Goal: Transaction & Acquisition: Book appointment/travel/reservation

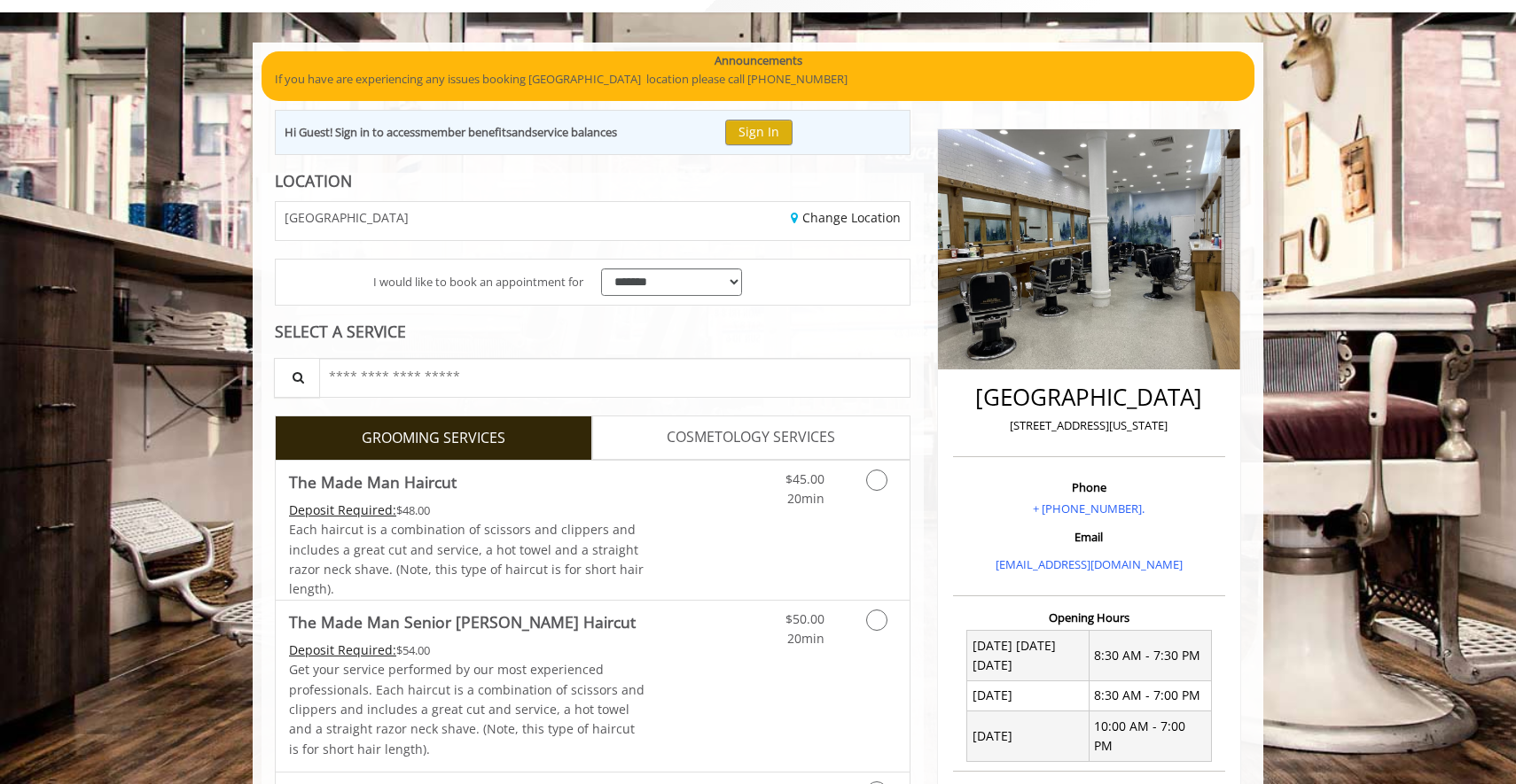
scroll to position [117, 0]
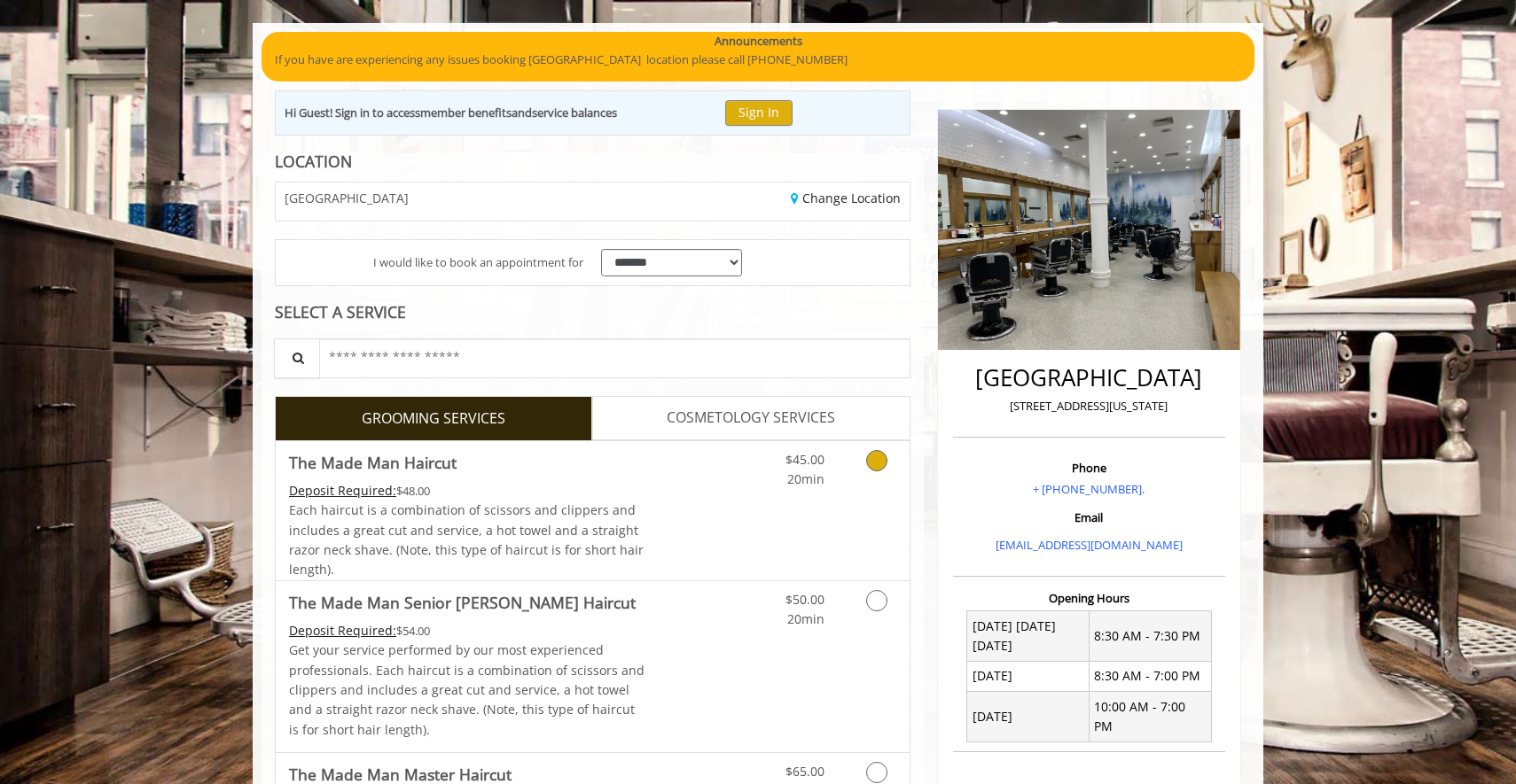
click at [797, 460] on span "$45.00" at bounding box center [804, 459] width 39 height 16
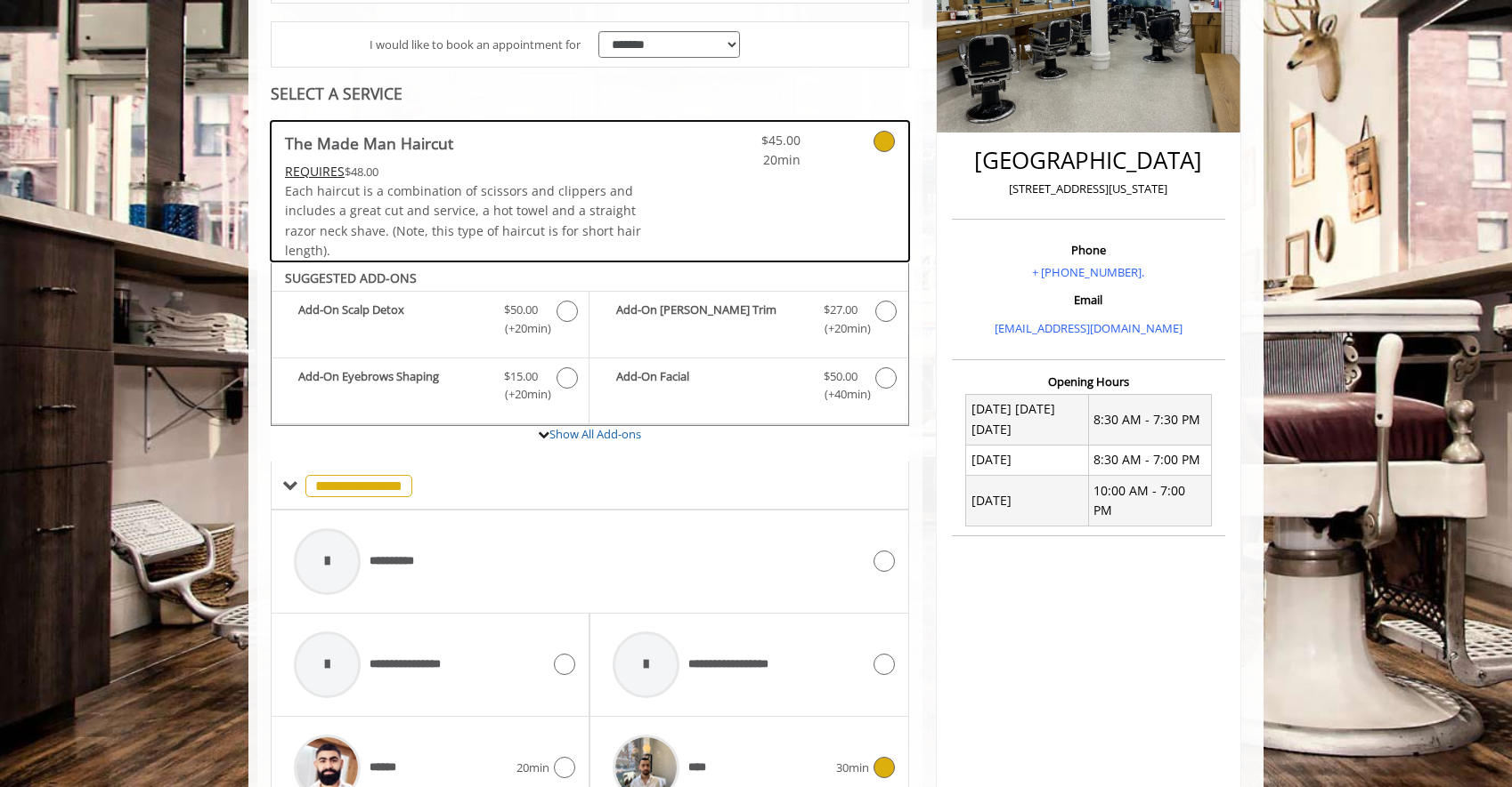
scroll to position [281, 0]
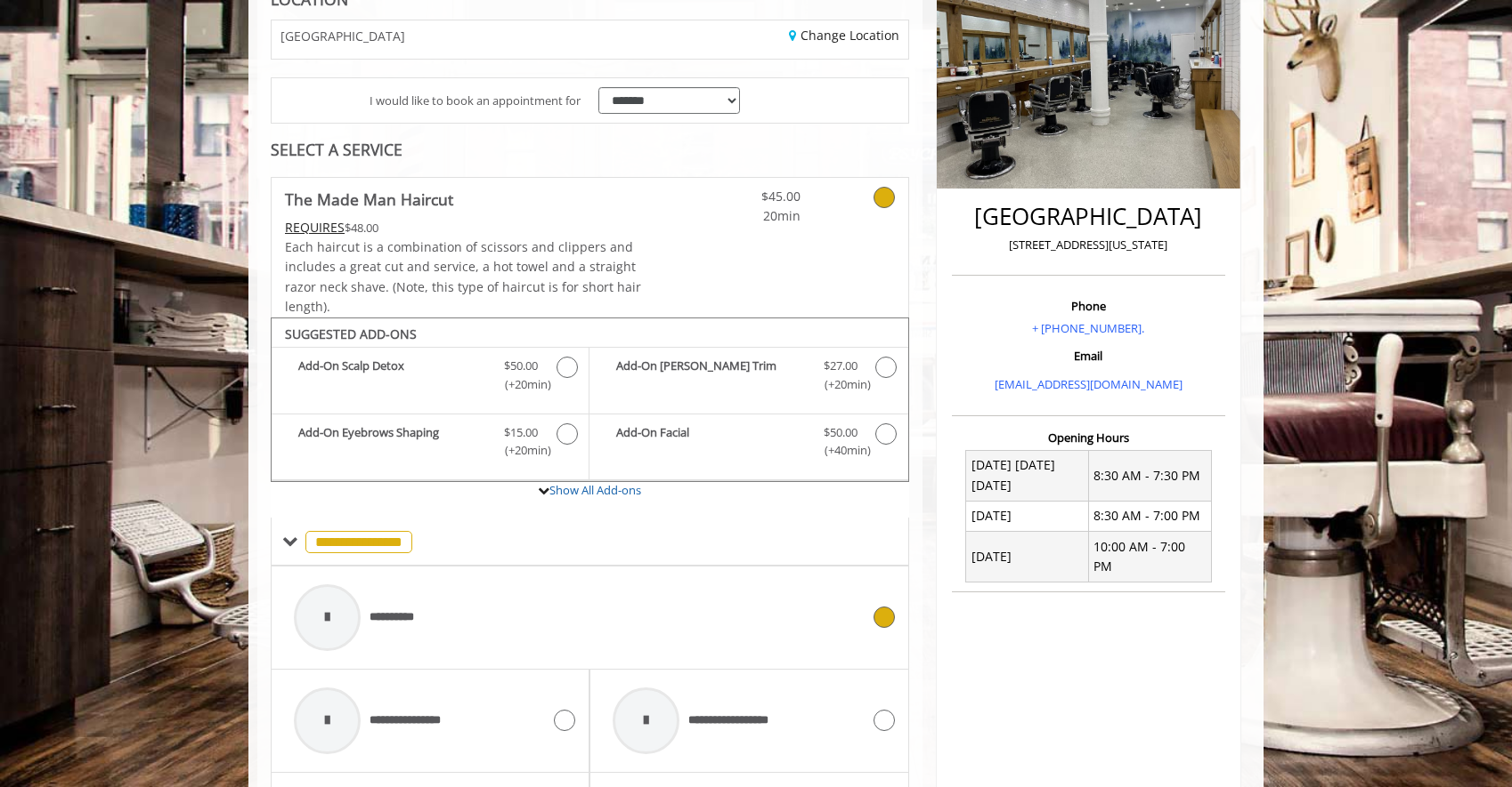
click at [555, 643] on div "**********" at bounding box center [576, 618] width 584 height 84
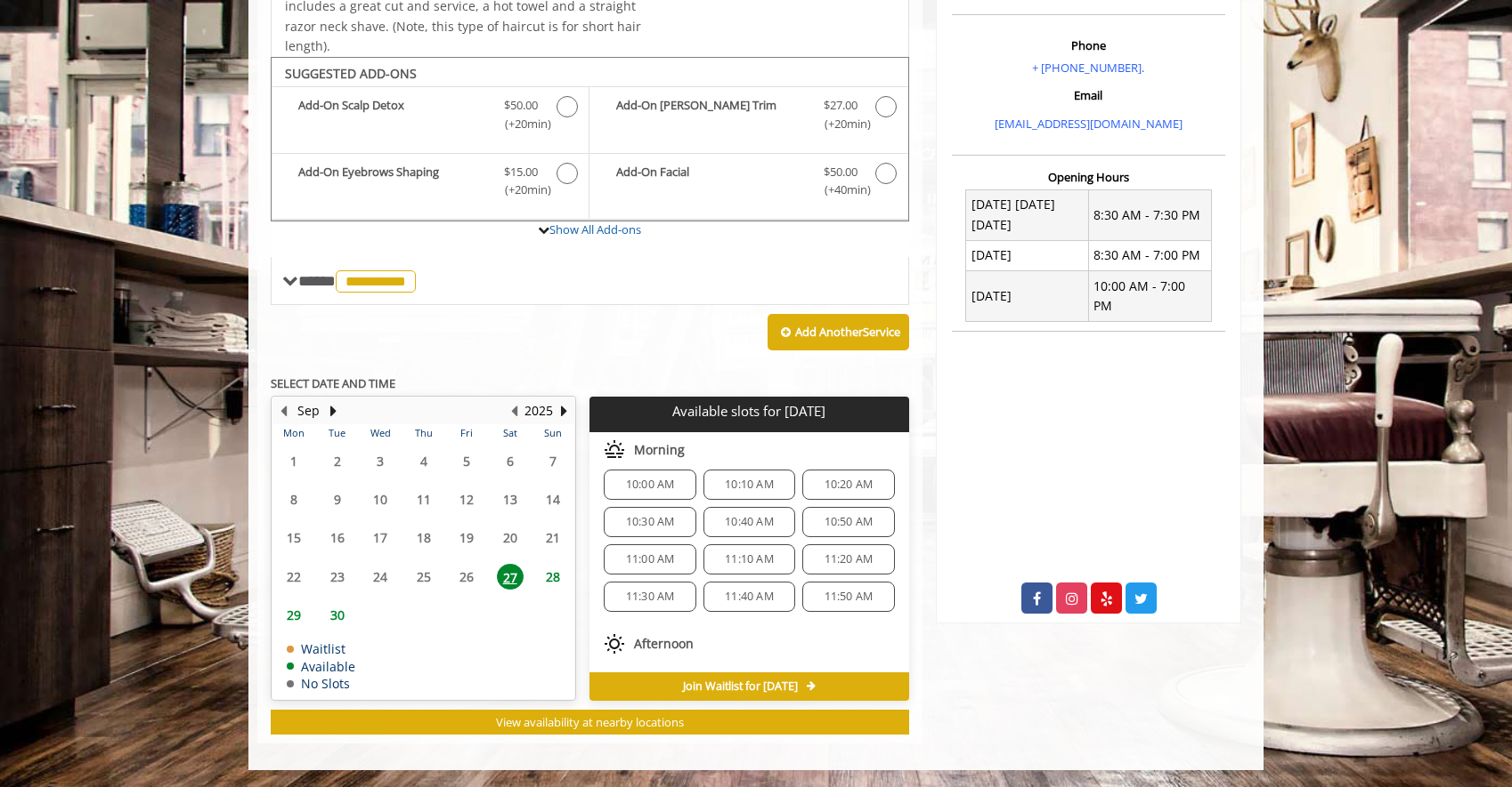
scroll to position [0, 0]
click at [659, 538] on span "10:30 AM" at bounding box center [650, 534] width 49 height 15
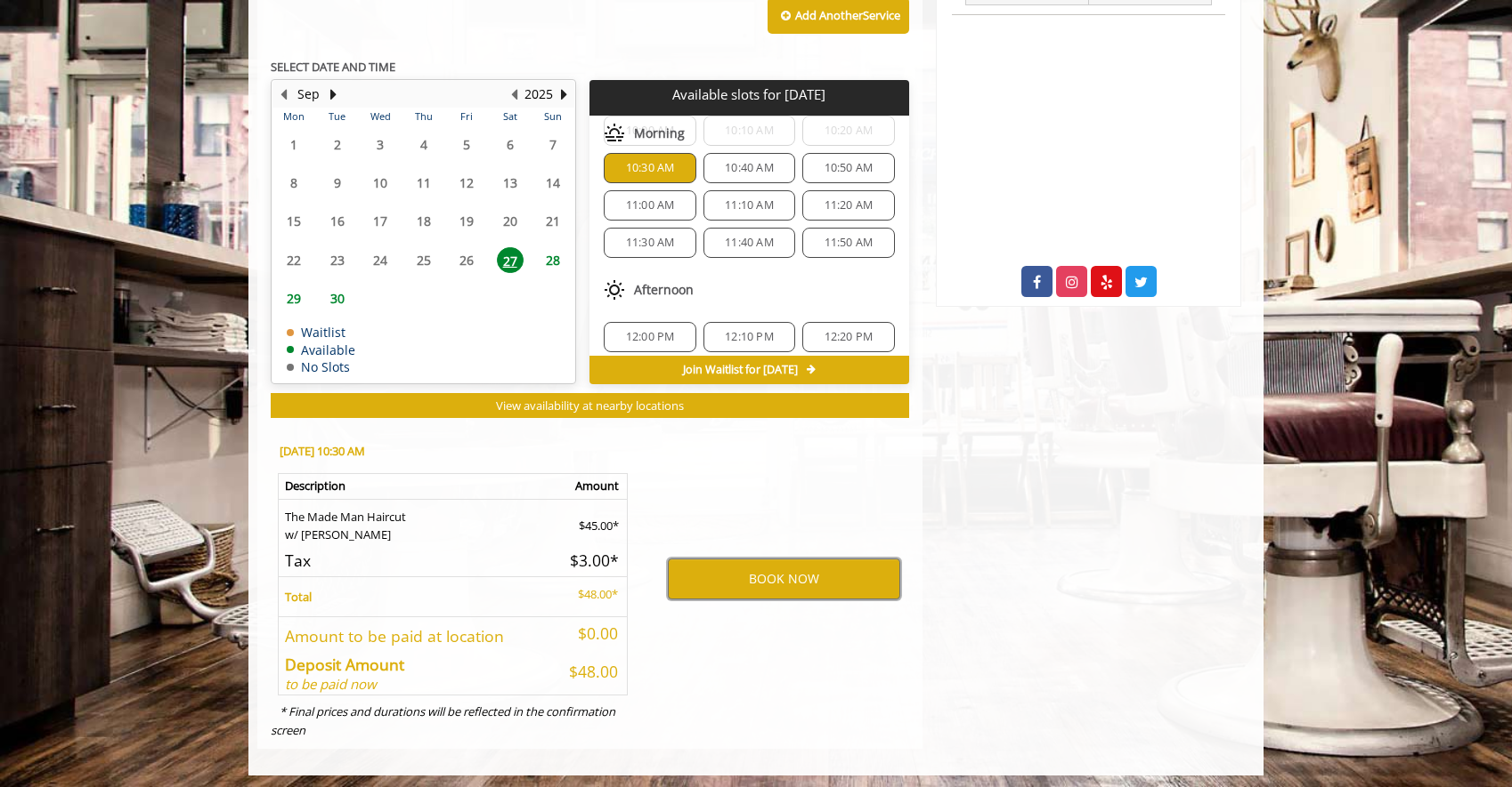
scroll to position [45, 0]
click at [797, 567] on button "BOOK NOW" at bounding box center [784, 579] width 232 height 41
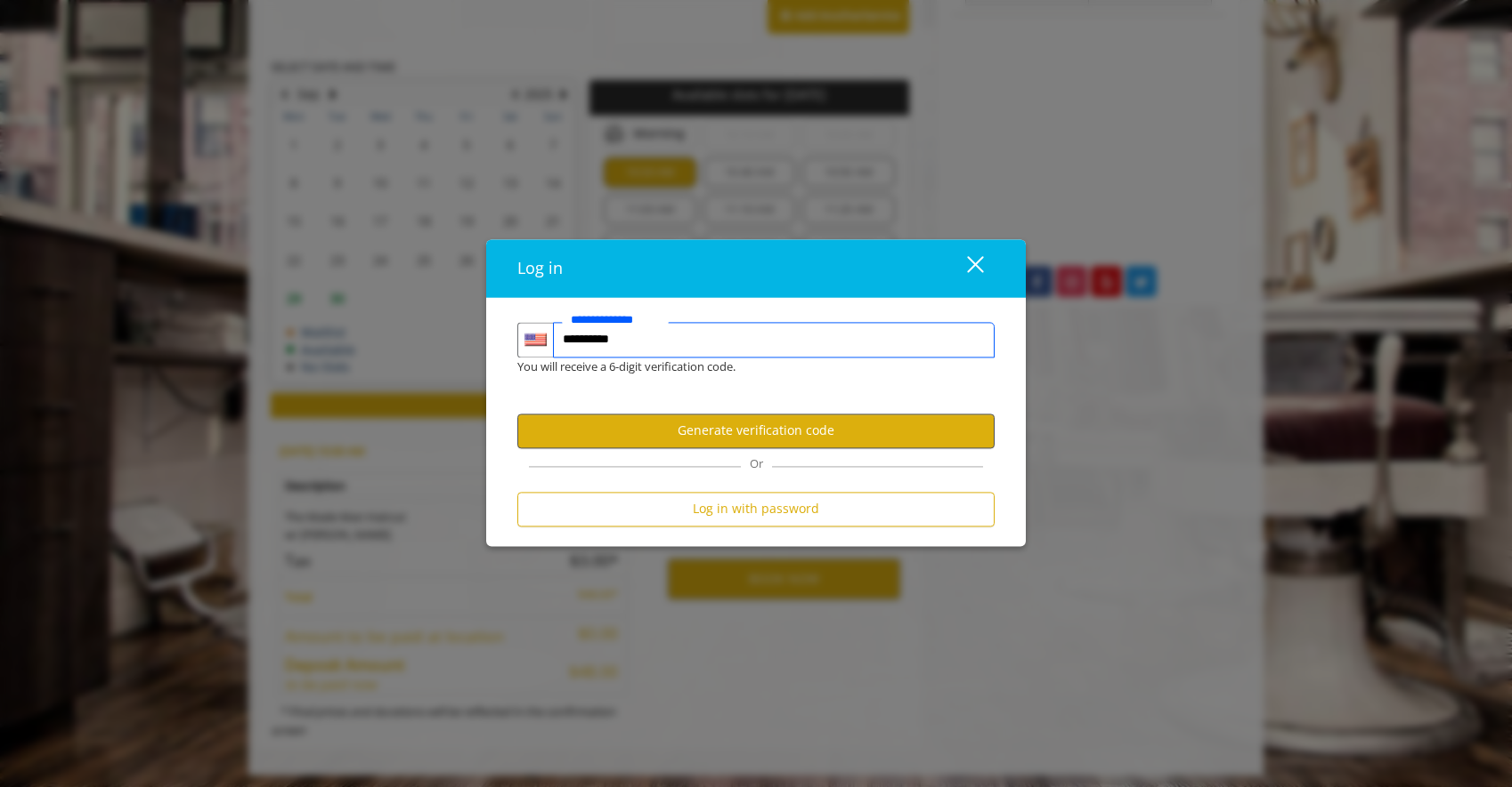
type input "**********"
click at [789, 423] on button "Generate verification code" at bounding box center [756, 431] width 478 height 35
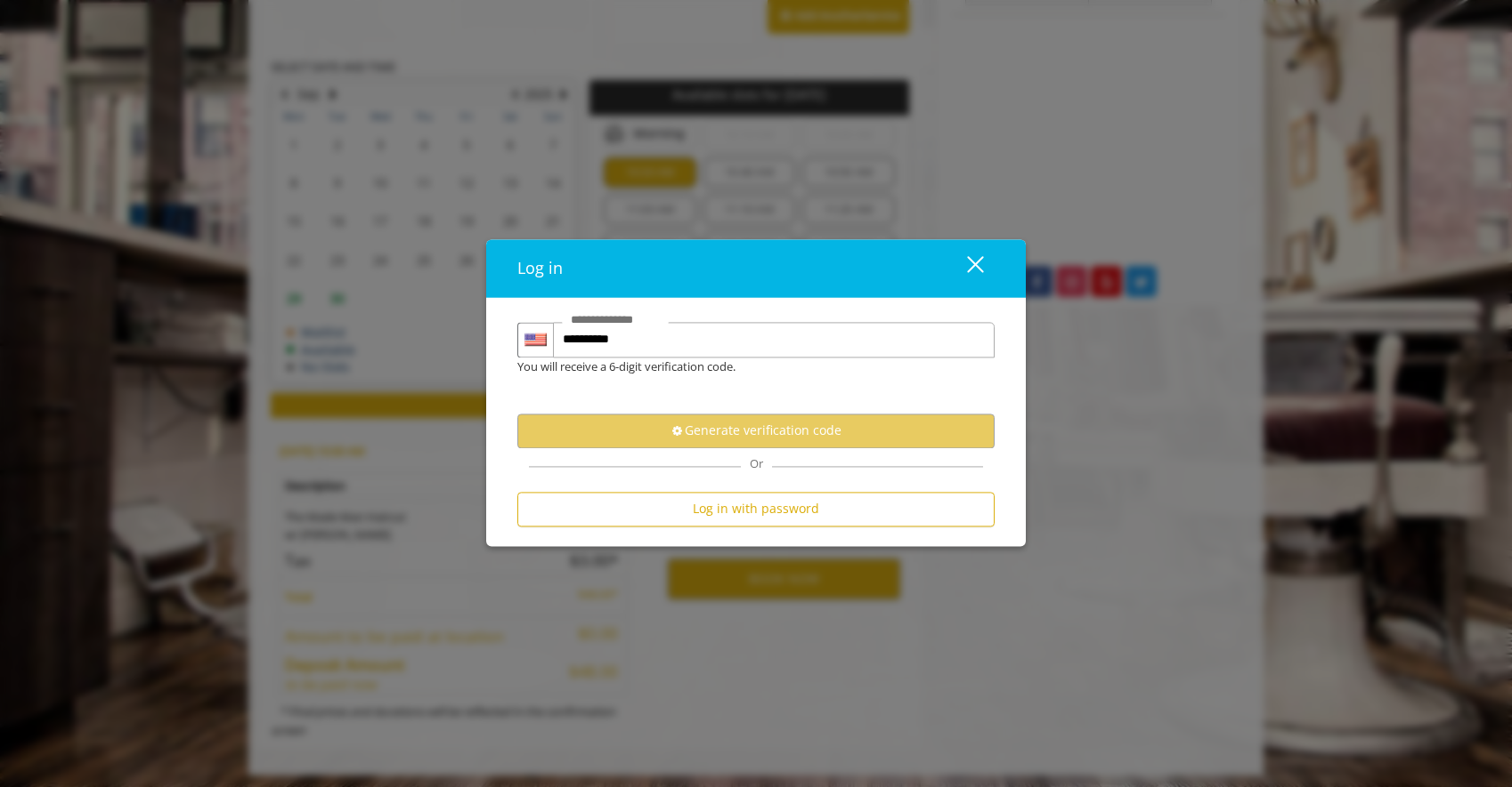
scroll to position [0, 0]
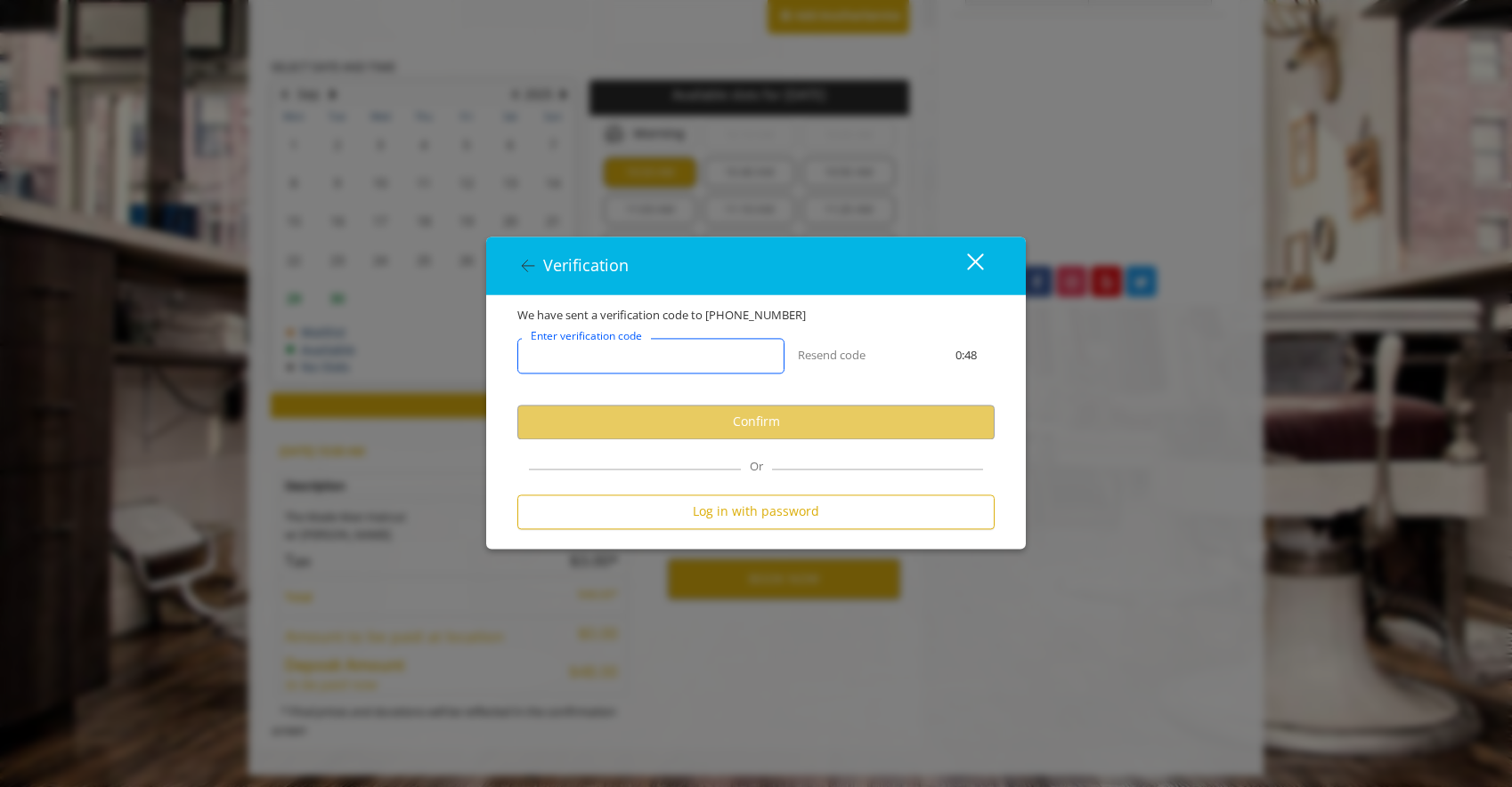
click at [707, 368] on input "Enter verification code" at bounding box center [651, 355] width 267 height 36
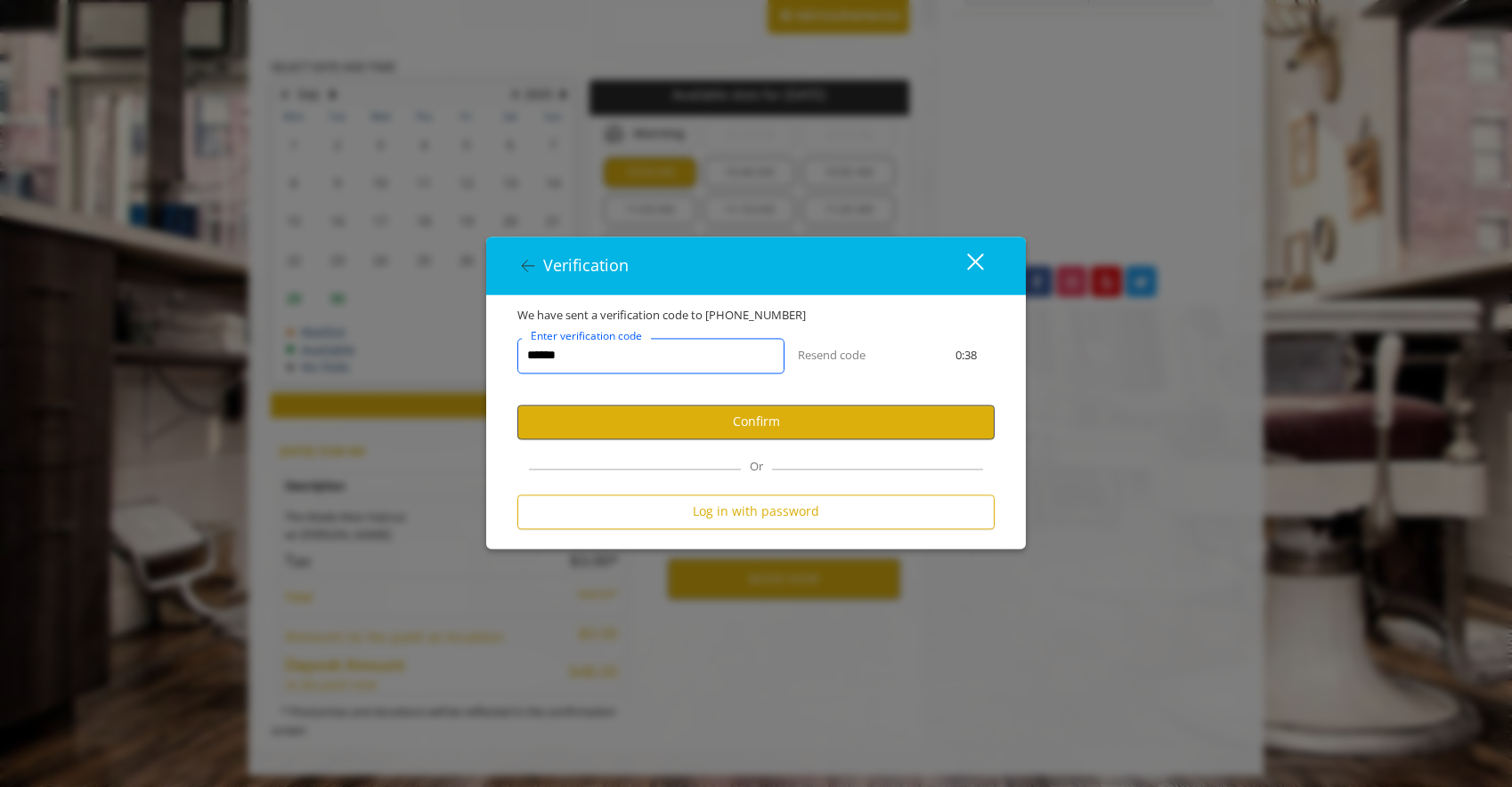
type input "******"
click at [894, 436] on button "Confirm" at bounding box center [756, 422] width 478 height 35
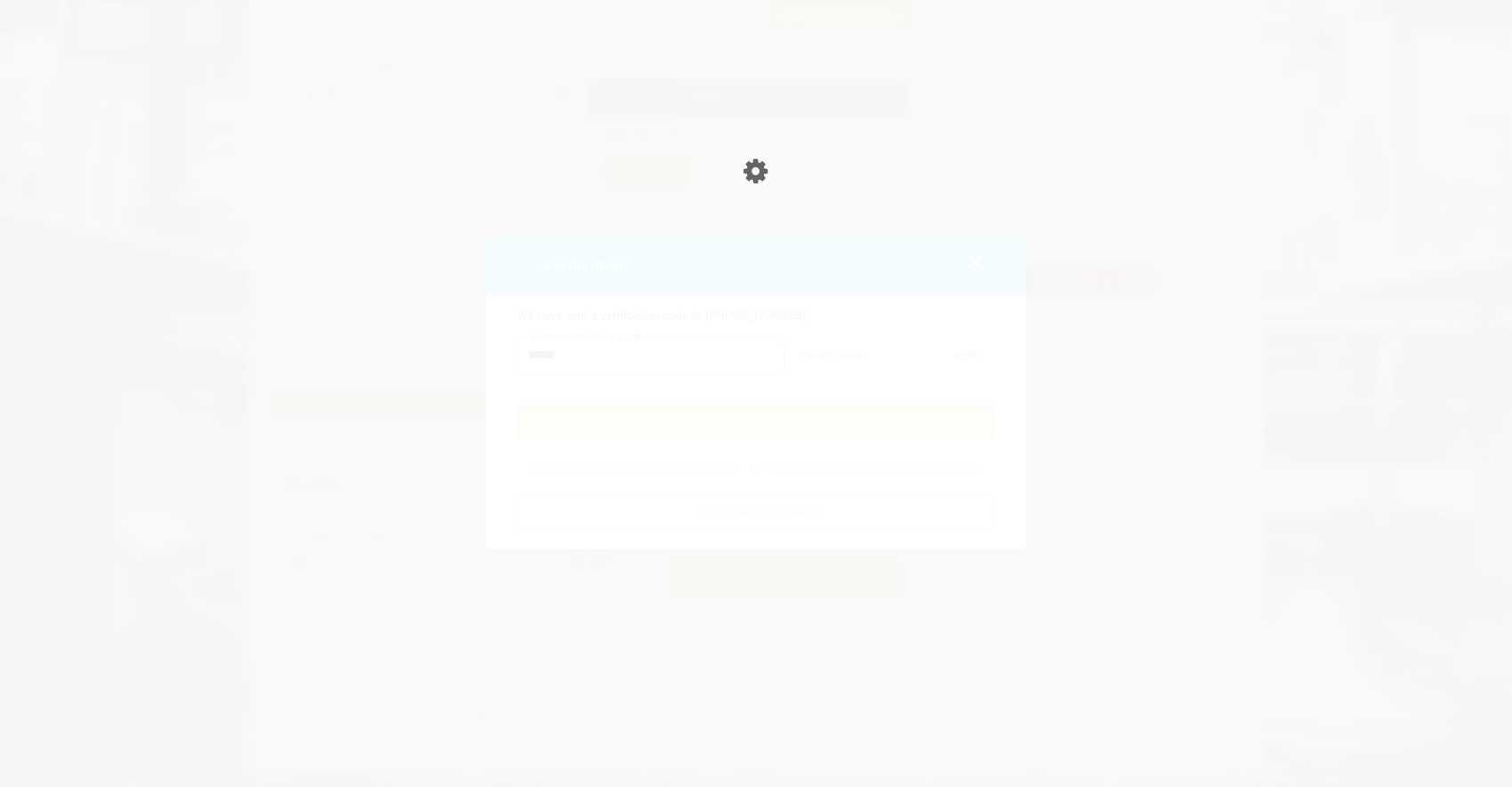
scroll to position [795, 0]
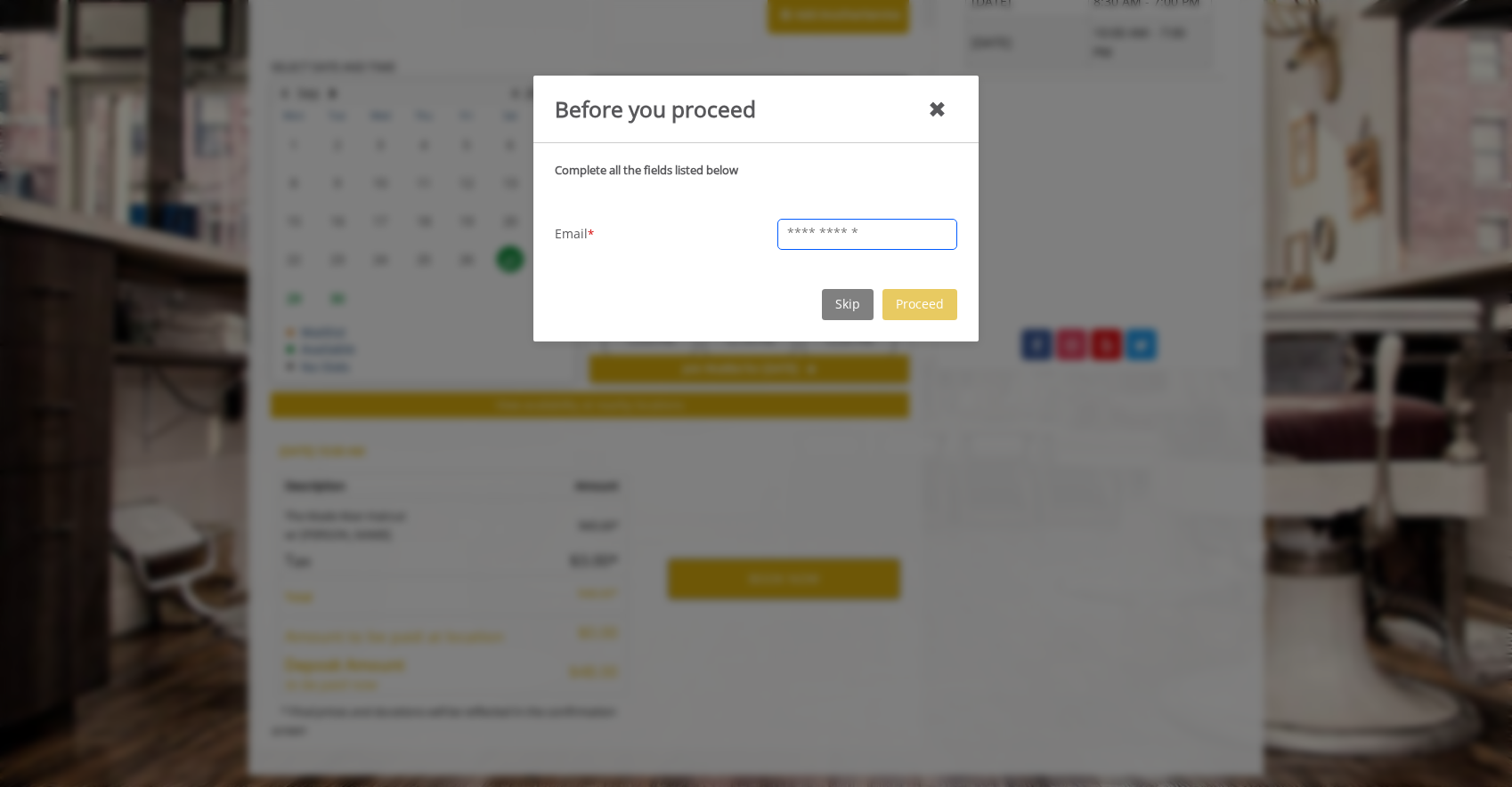
click at [788, 238] on input "text" at bounding box center [867, 234] width 180 height 31
type input "**********"
click at [935, 300] on button "Proceed" at bounding box center [919, 305] width 75 height 31
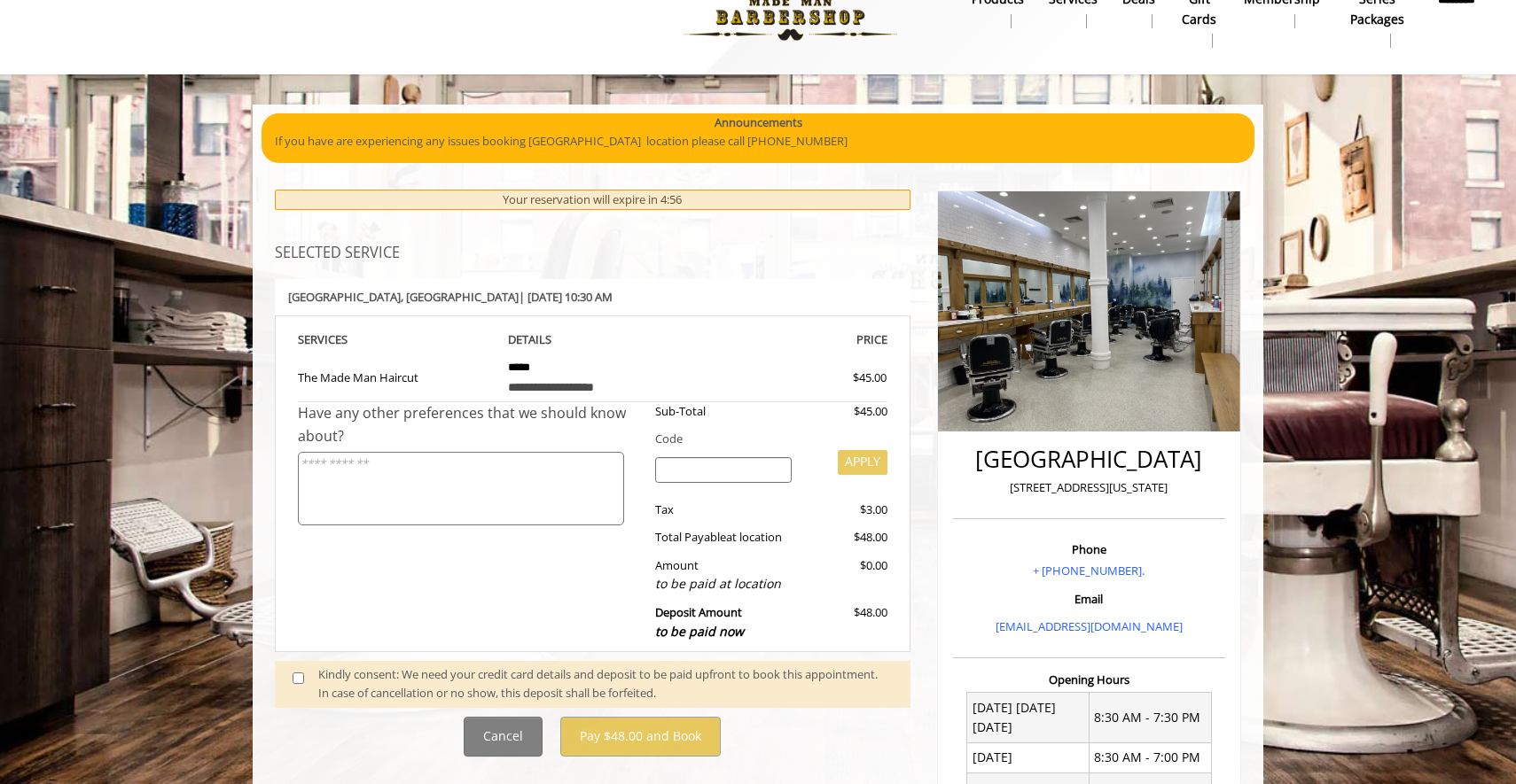
scroll to position [39, 0]
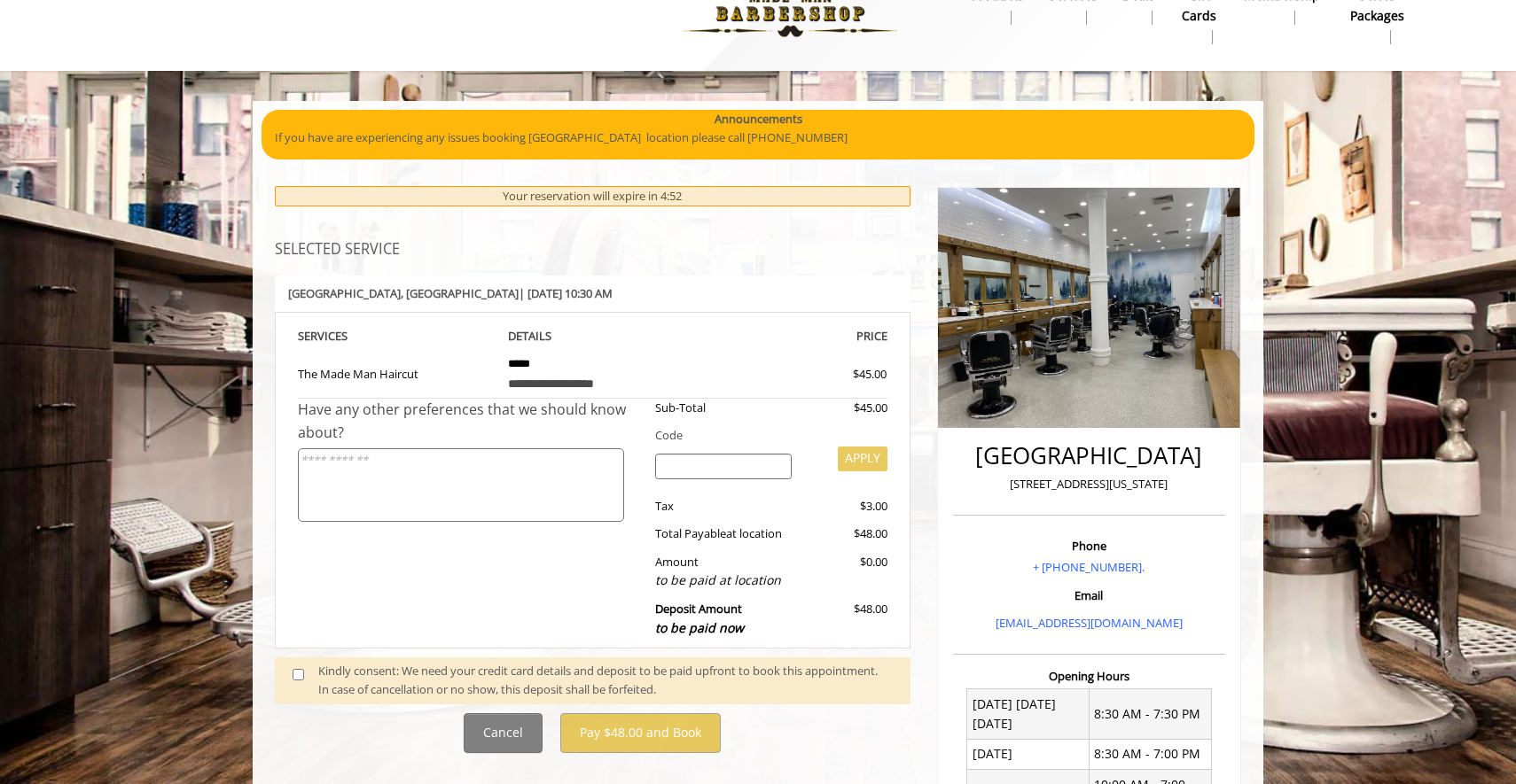
click at [298, 662] on span at bounding box center [306, 681] width 52 height 38
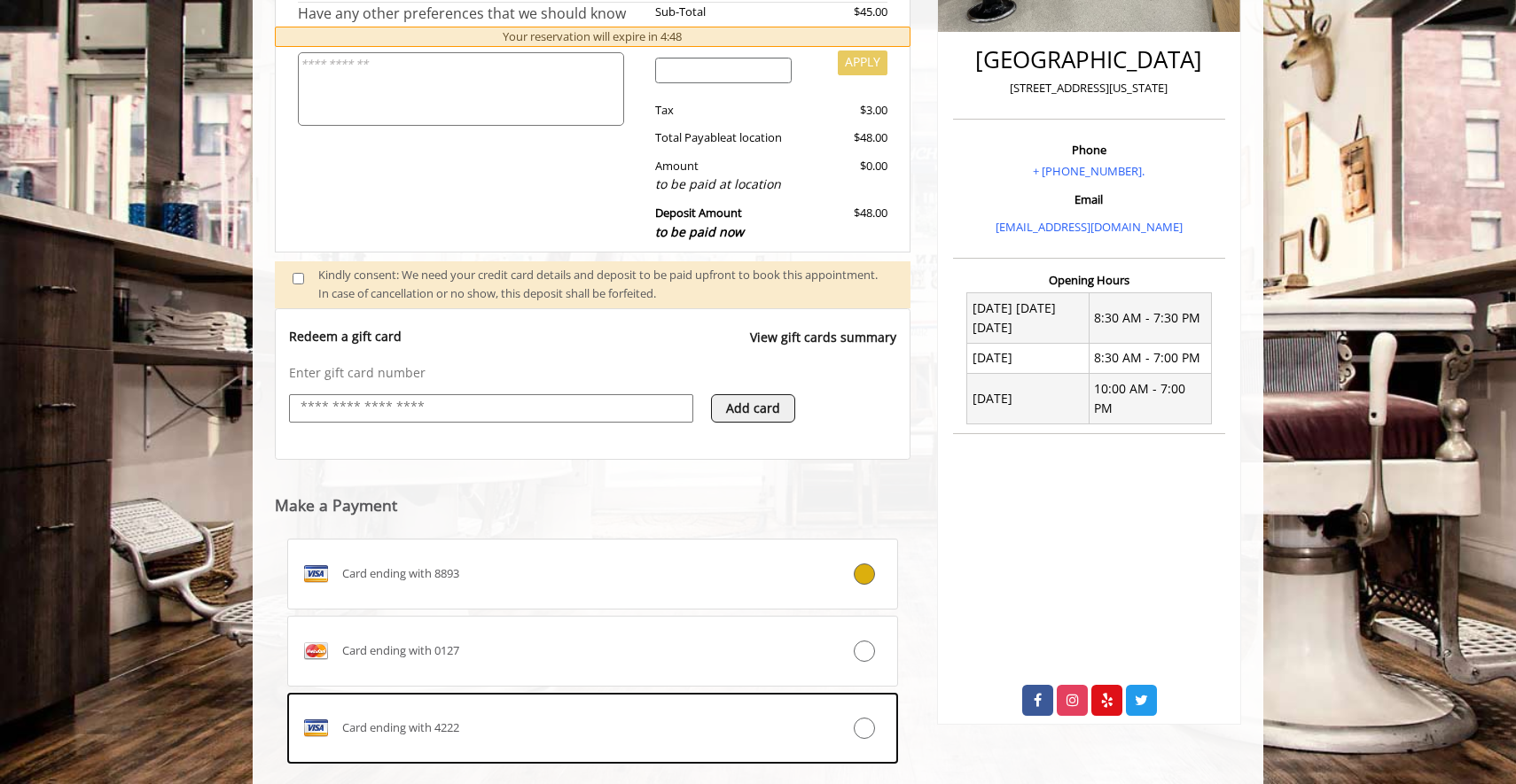
scroll to position [454, 0]
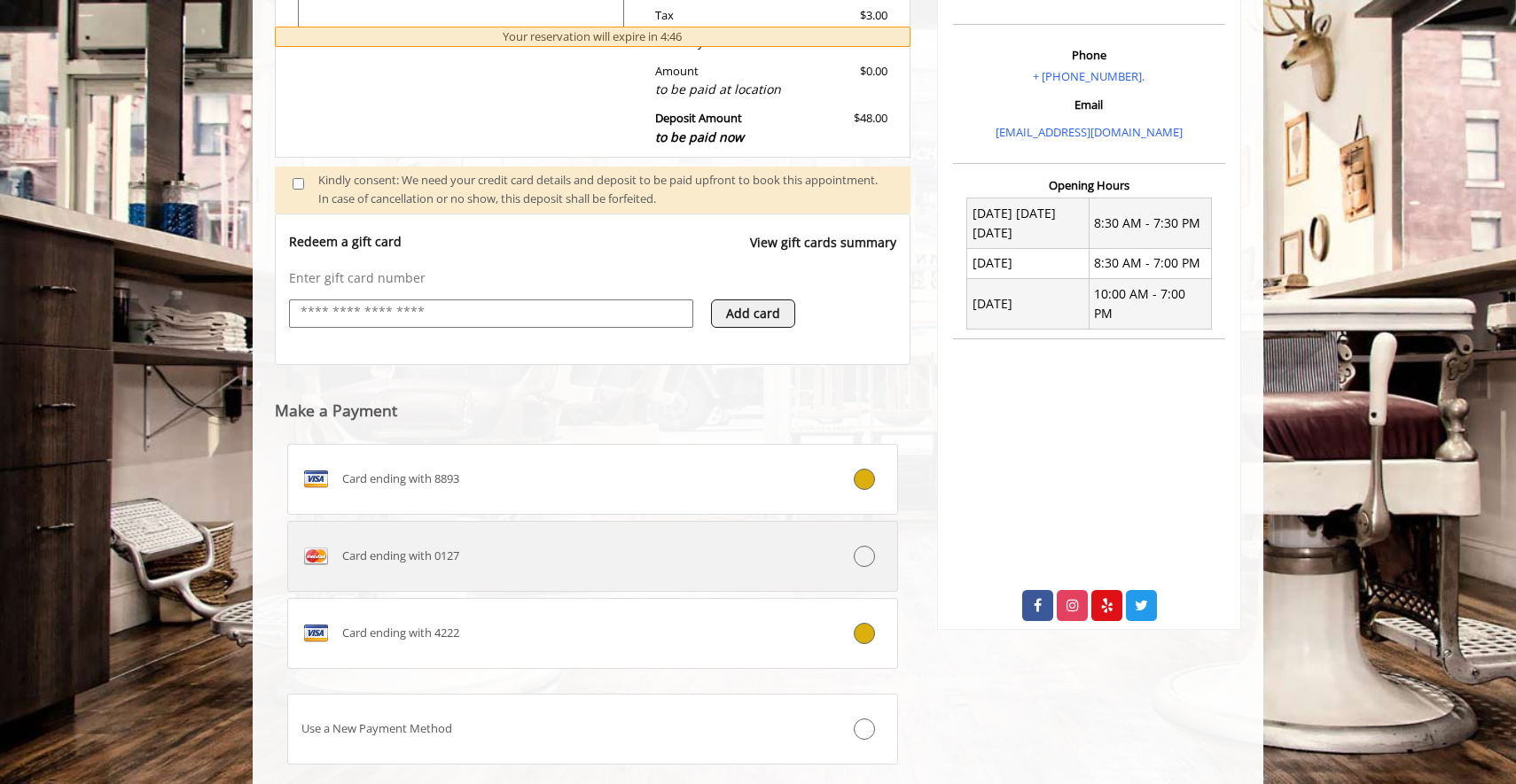
click at [658, 633] on div "Card ending with 4222" at bounding box center [542, 633] width 507 height 28
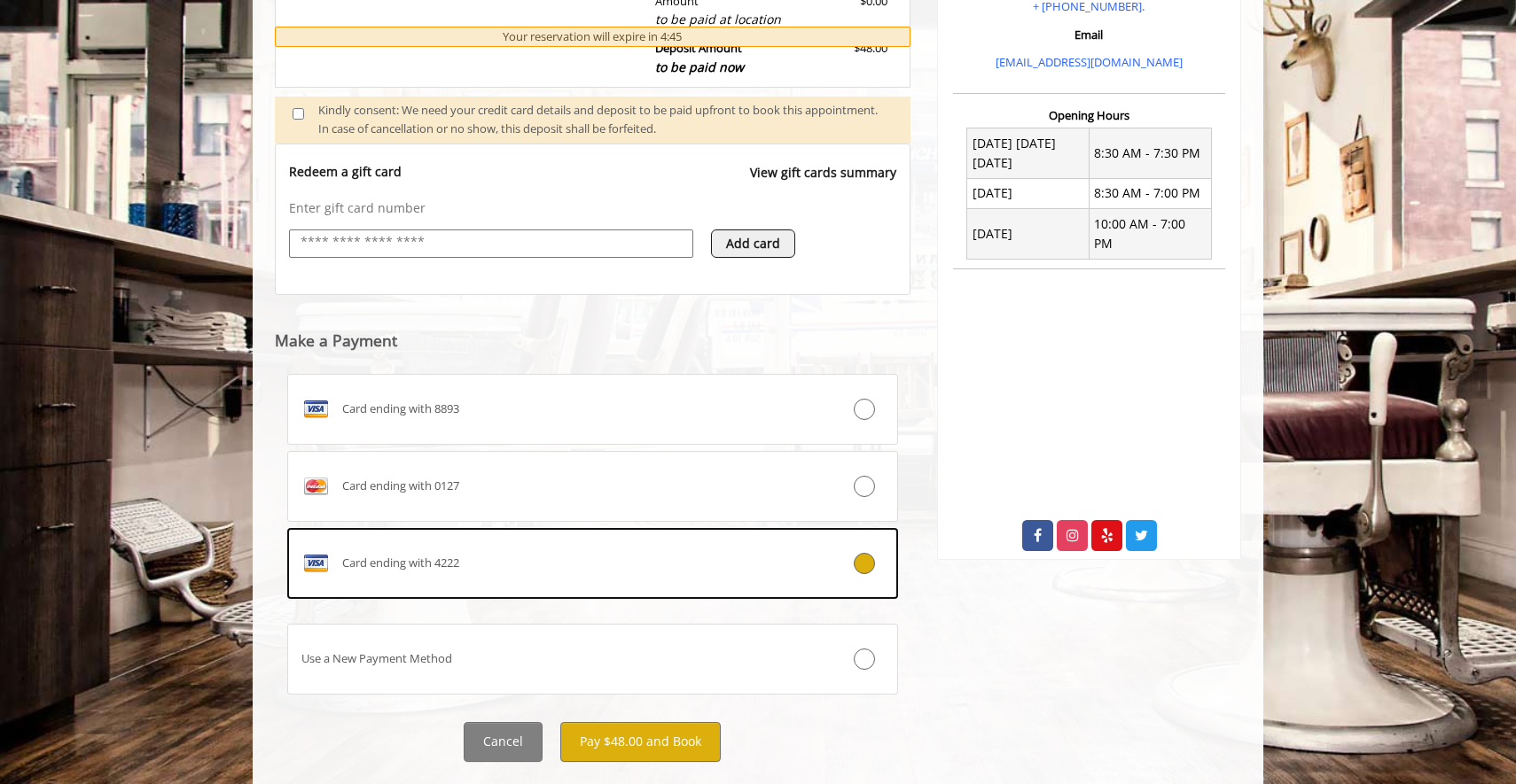
scroll to position [640, 0]
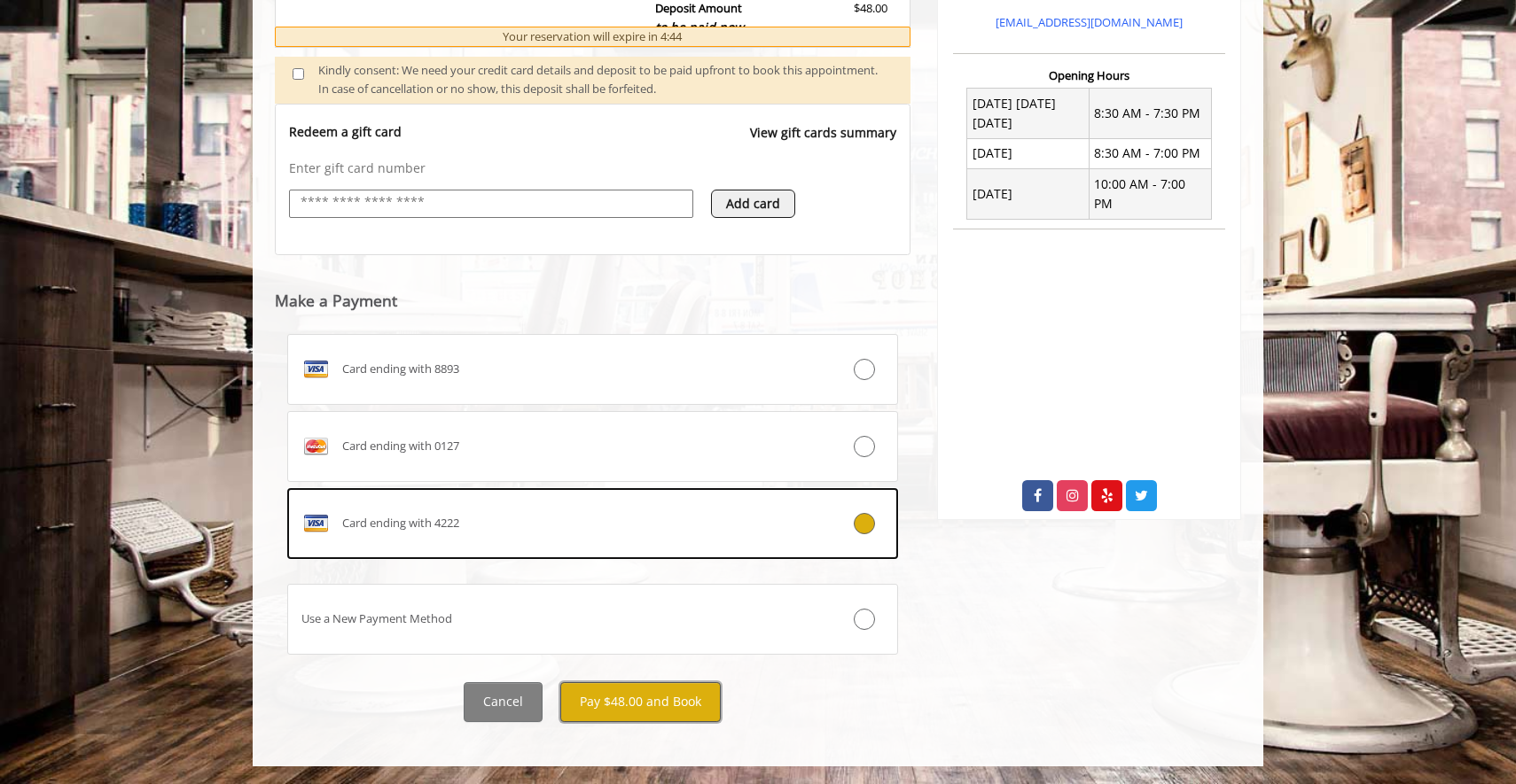
click at [653, 701] on button "Pay $48.00 and Book" at bounding box center [640, 702] width 160 height 40
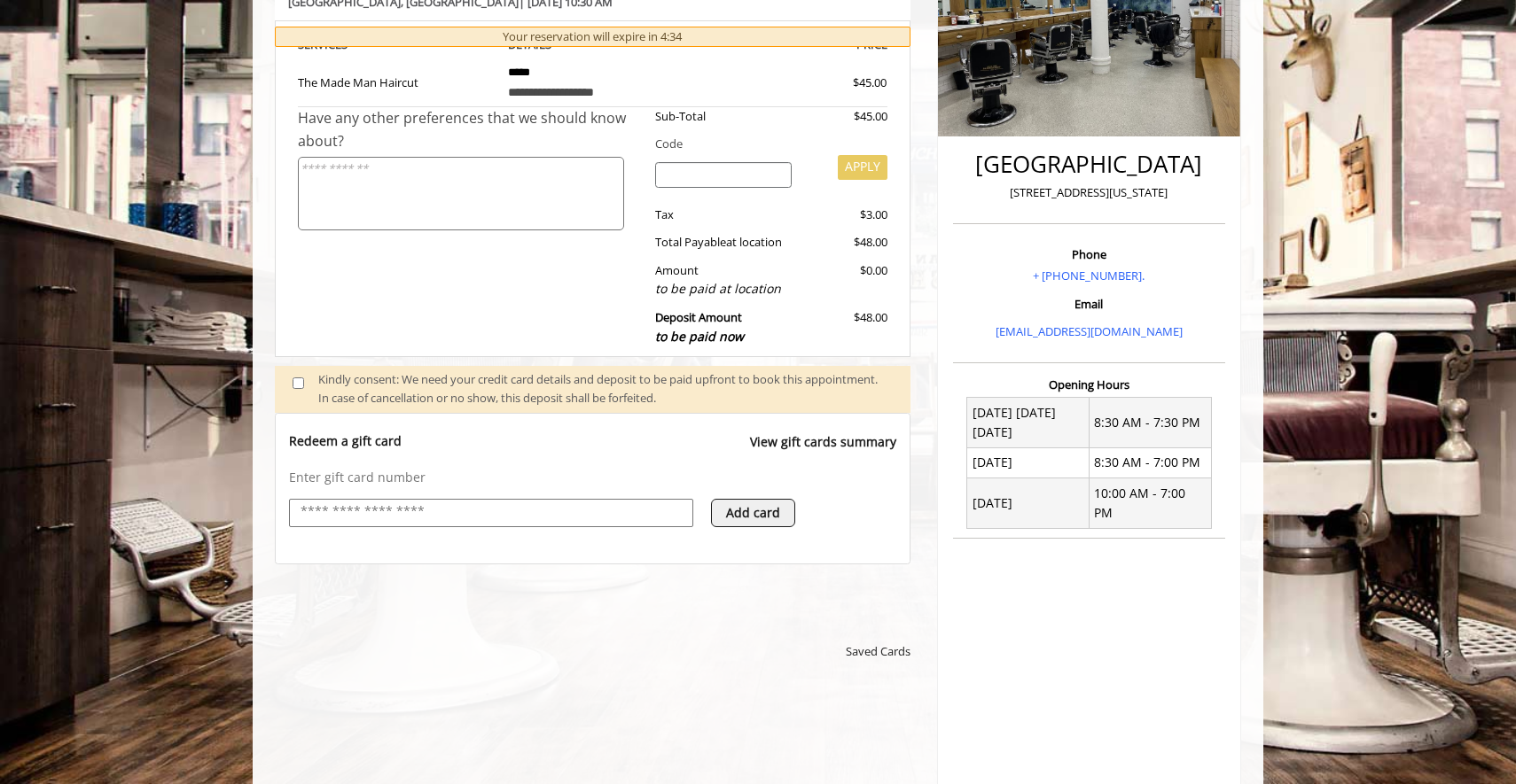
scroll to position [313, 0]
